Goal: Task Accomplishment & Management: Use online tool/utility

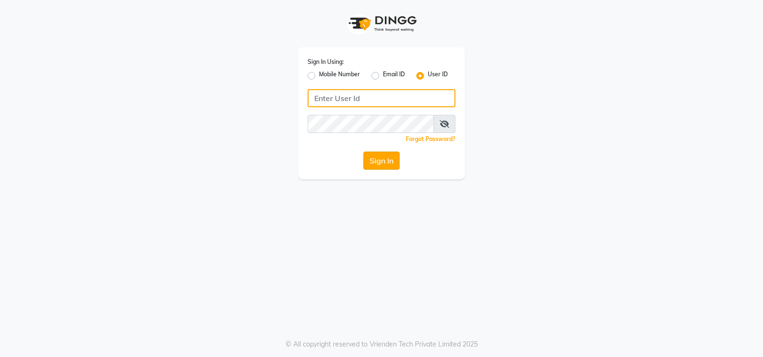
type input "volume123"
click at [379, 160] on button "Sign In" at bounding box center [381, 161] width 36 height 18
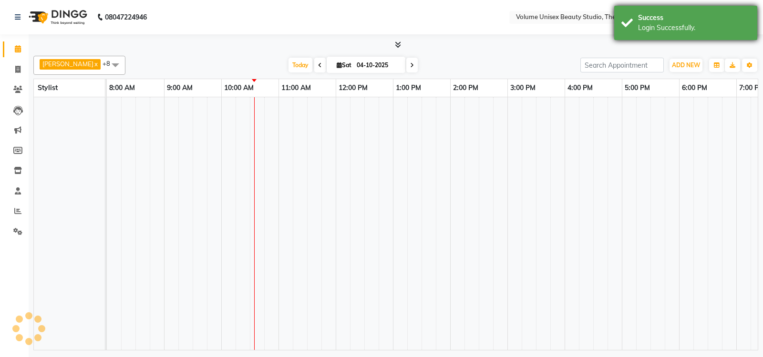
click at [676, 30] on div "Login Successfully." at bounding box center [694, 28] width 112 height 10
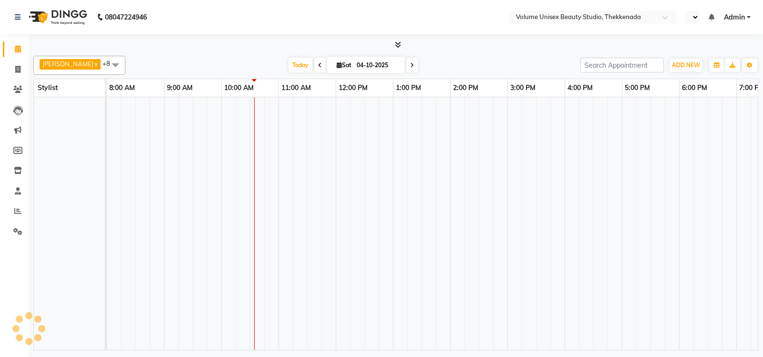
select select "en"
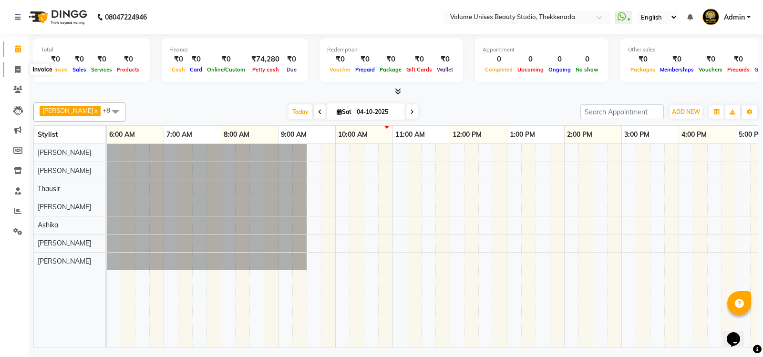
click at [16, 66] on icon at bounding box center [17, 69] width 5 height 7
select select "service"
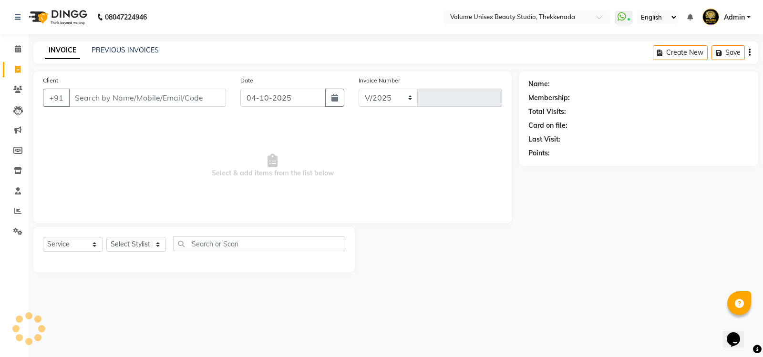
select select "7432"
type input "1500"
click at [100, 99] on input "Client" at bounding box center [147, 98] width 157 height 18
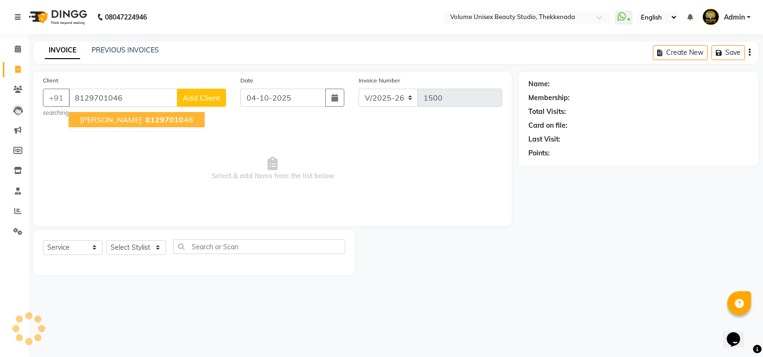
type input "8129701046"
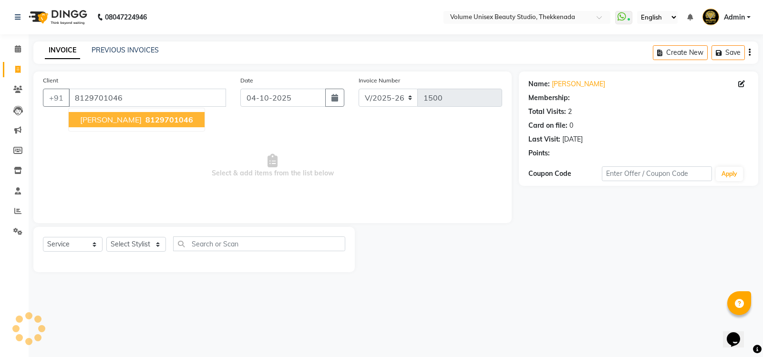
select select "1: Object"
click at [107, 123] on span "[PERSON_NAME]" at bounding box center [110, 120] width 61 height 10
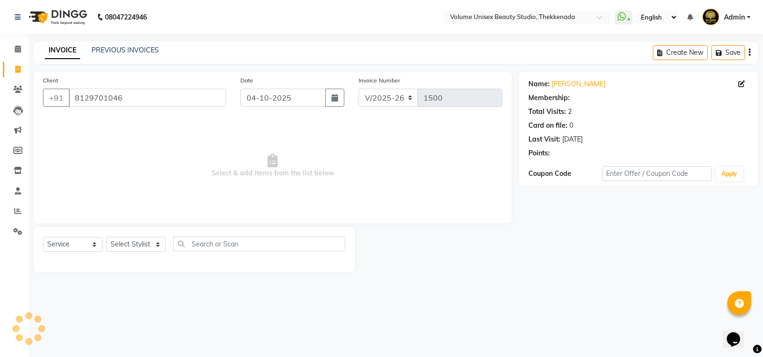
select select "1: Object"
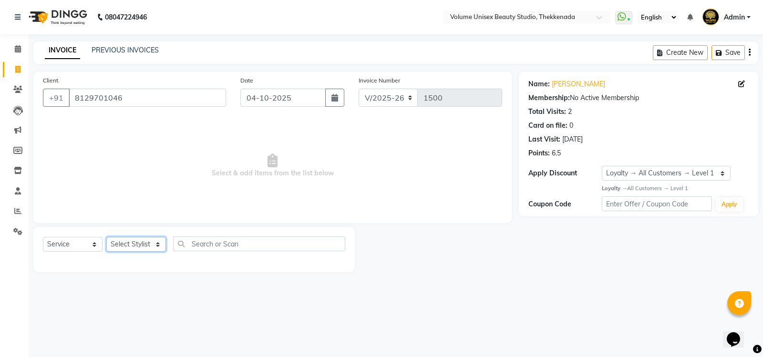
click at [129, 243] on select "Select Stylist [PERSON_NAME] [PERSON_NAME] [PERSON_NAME] [PERSON_NAME] [PERSON_…" at bounding box center [136, 244] width 60 height 15
select select "91920"
click at [106, 237] on select "Select Stylist [PERSON_NAME] [PERSON_NAME] [PERSON_NAME] [PERSON_NAME] [PERSON_…" at bounding box center [136, 244] width 60 height 15
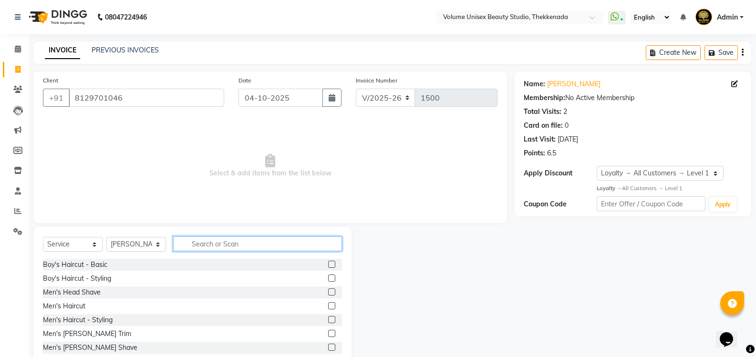
click at [201, 242] on input "text" at bounding box center [257, 243] width 169 height 15
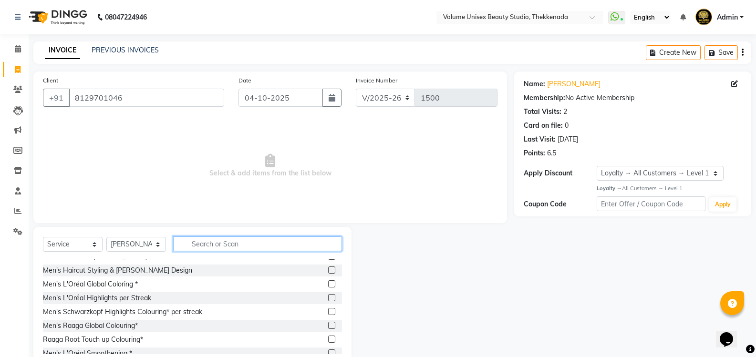
scroll to position [95, 0]
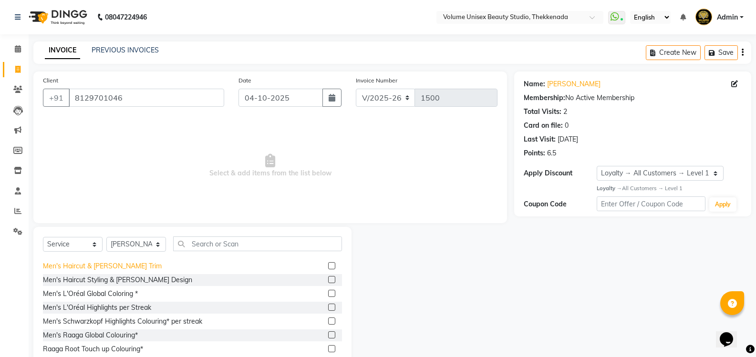
click at [110, 270] on div "Men's Haircut & [PERSON_NAME] Trim" at bounding box center [102, 266] width 119 height 10
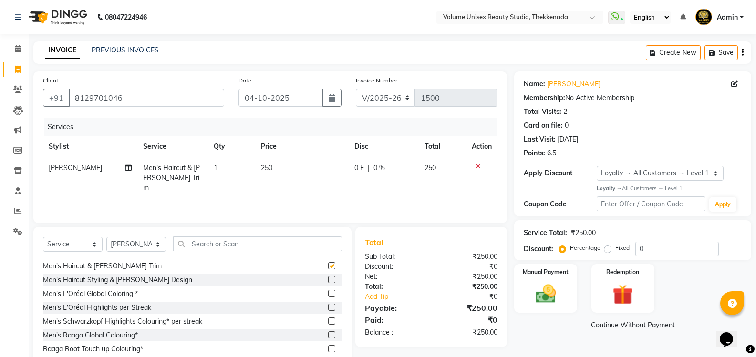
checkbox input "false"
click at [545, 295] on img at bounding box center [545, 294] width 34 height 24
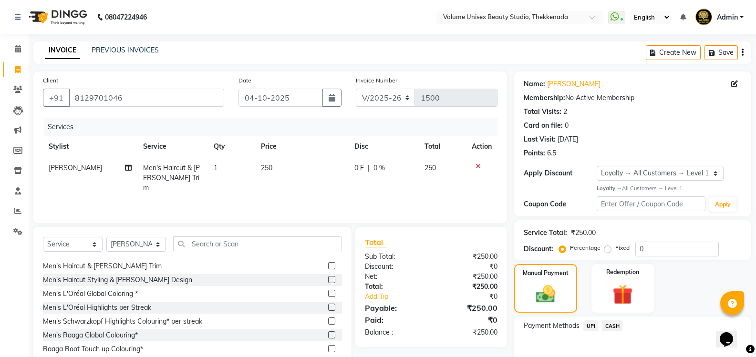
click at [589, 327] on span "UPI" at bounding box center [590, 325] width 15 height 11
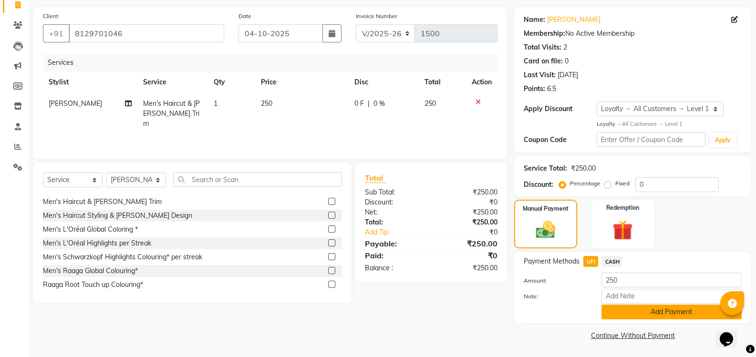
click at [640, 311] on button "Add Payment" at bounding box center [671, 312] width 140 height 15
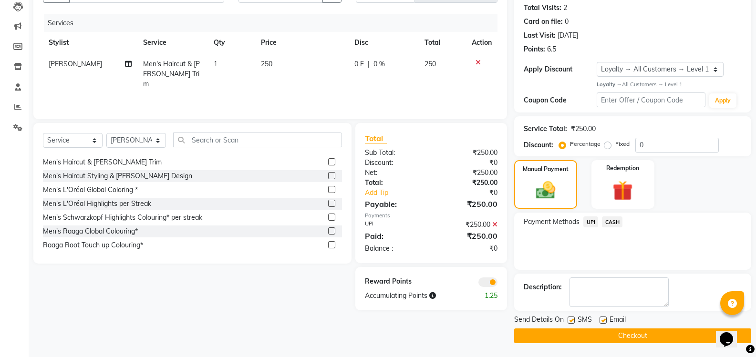
scroll to position [104, 0]
click at [617, 339] on button "Checkout" at bounding box center [632, 335] width 237 height 15
